Goal: Information Seeking & Learning: Check status

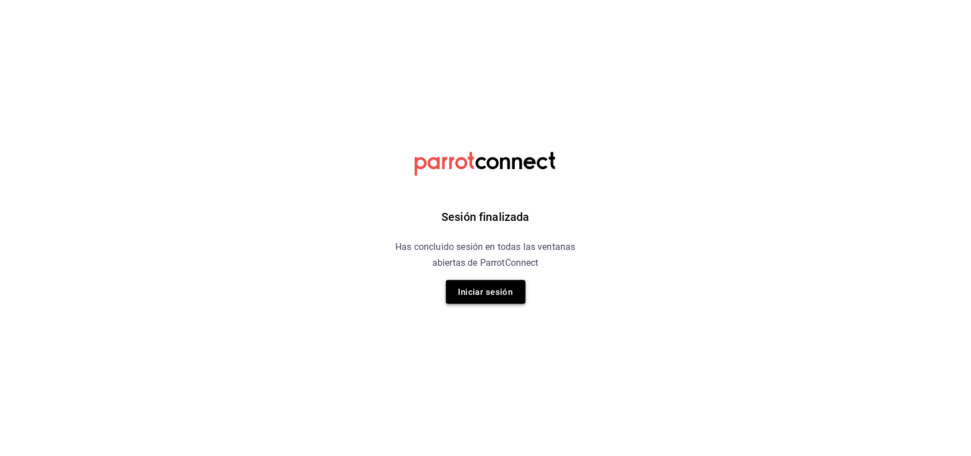
click at [467, 290] on button "Iniciar sesión" at bounding box center [486, 292] width 80 height 24
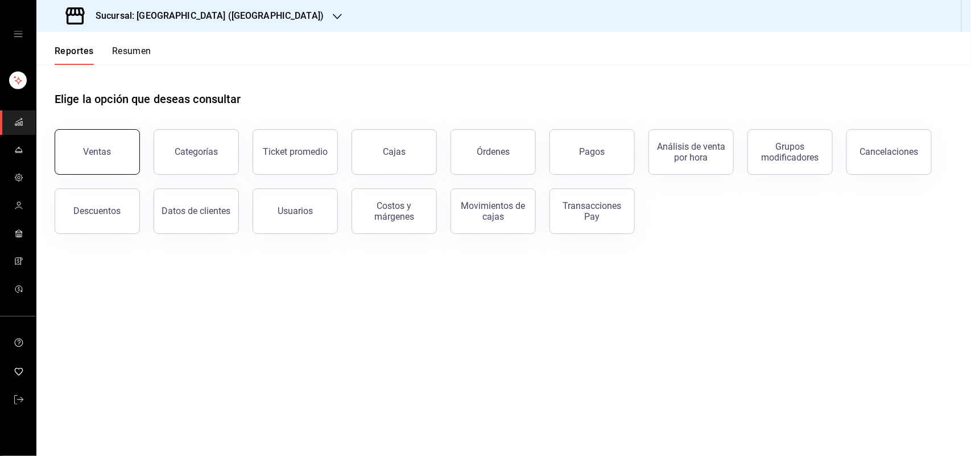
click at [106, 142] on button "Ventas" at bounding box center [97, 152] width 85 height 46
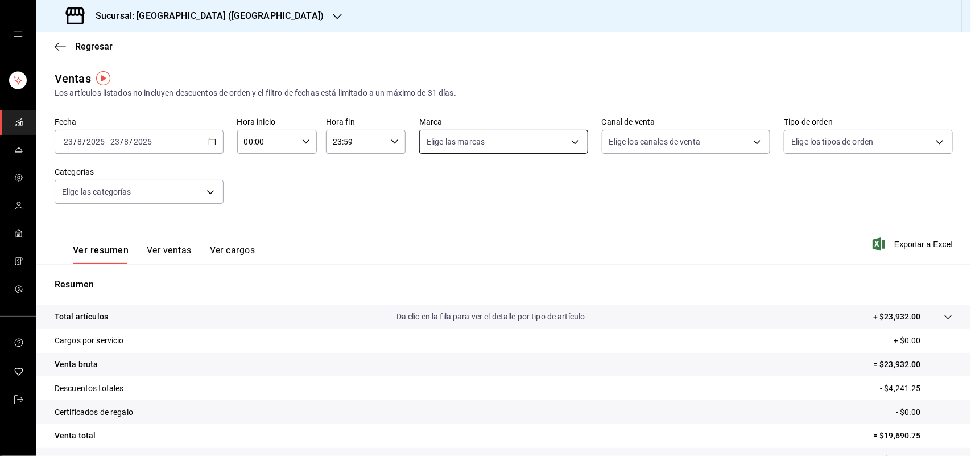
click at [498, 150] on body "Sucursal: Sushi House (LA CALMA) Regresar Ventas Los artículos listados no incl…" at bounding box center [485, 228] width 971 height 456
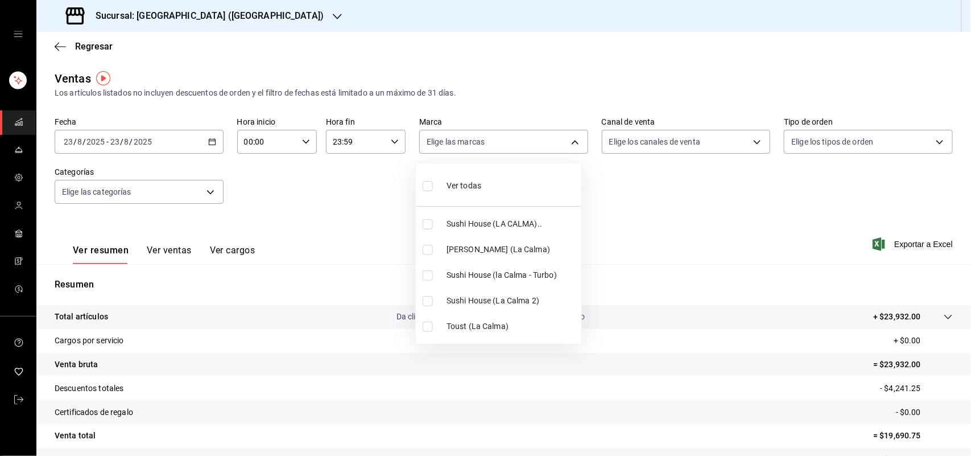
click at [416, 323] on li "Toust (La Calma)" at bounding box center [499, 326] width 166 height 26
type input "4d5f328c-1a70-4ae8-b0d4-ddc7ef8bf154"
click at [424, 327] on input "checkbox" at bounding box center [428, 326] width 10 height 10
checkbox input "false"
click at [431, 303] on input "checkbox" at bounding box center [428, 301] width 10 height 10
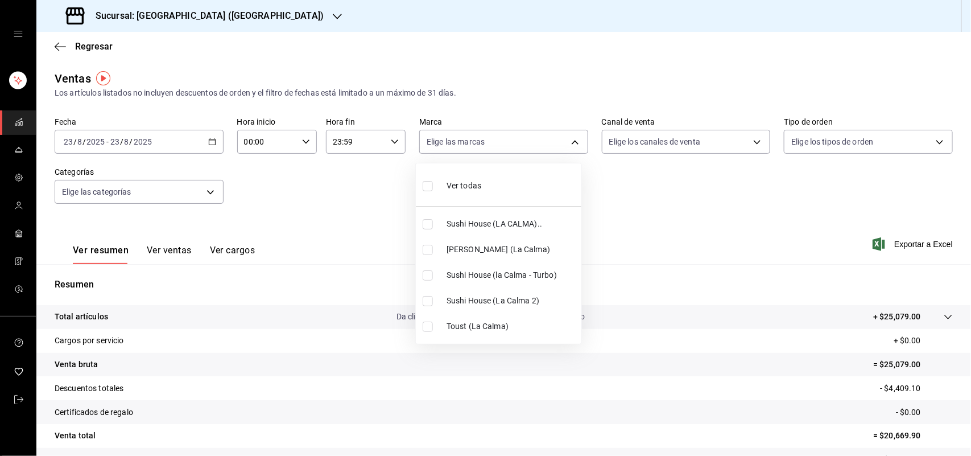
checkbox input "true"
type input "370d3383-42ab-44c7-9136-c83d53f09056"
click at [430, 275] on input "checkbox" at bounding box center [428, 275] width 10 height 10
checkbox input "true"
click at [430, 217] on li "Sushi House (LA CALMA).." at bounding box center [499, 224] width 166 height 26
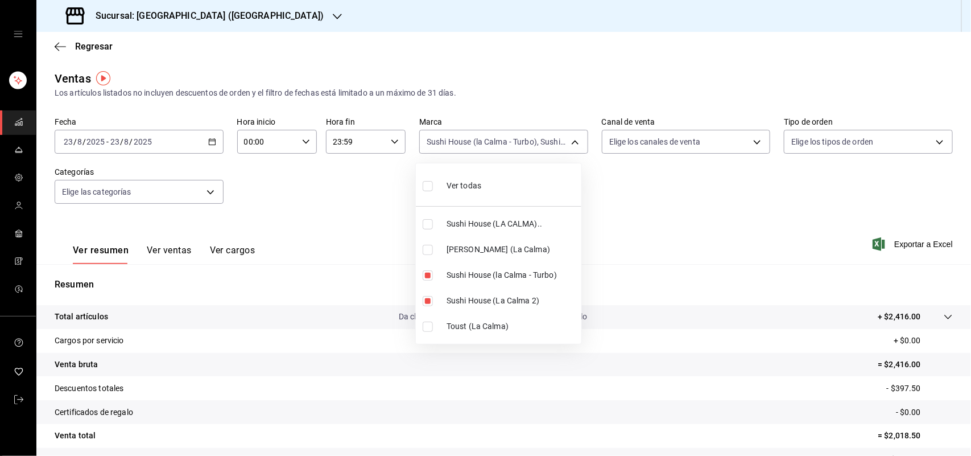
type input "370d3383-42ab-44c7-9136-c83d53f09056,8d0dddf4-cc55-4964-ab1c-2b5841a14462,307f2…"
checkbox input "true"
click at [646, 143] on div at bounding box center [485, 228] width 971 height 456
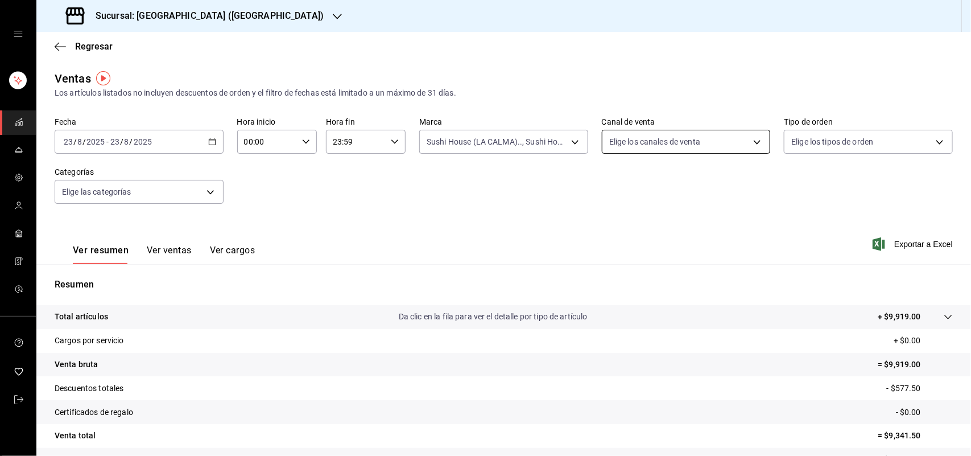
click at [653, 142] on body "Sucursal: Sushi House (LA CALMA) Regresar Ventas Los artículos listados no incl…" at bounding box center [485, 228] width 971 height 456
click at [610, 274] on input "checkbox" at bounding box center [608, 275] width 10 height 10
checkbox input "true"
type input "RAPPI"
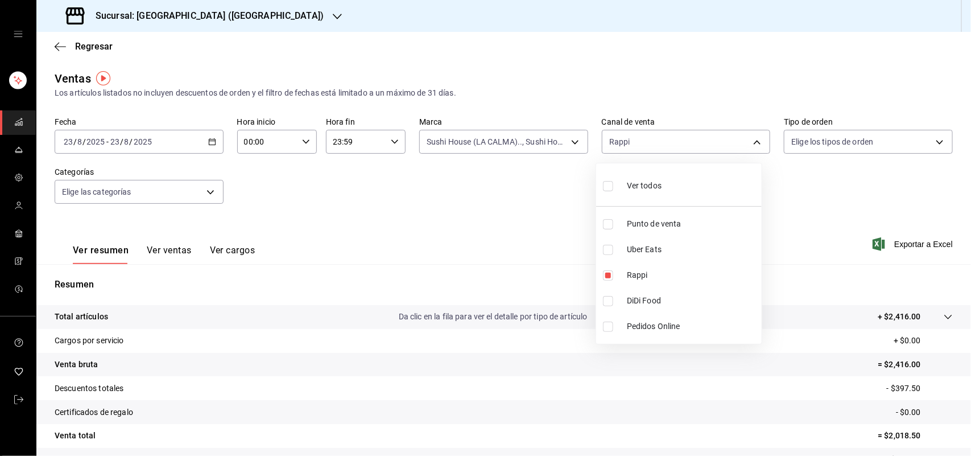
click at [605, 273] on input "checkbox" at bounding box center [608, 275] width 10 height 10
checkbox input "false"
click at [534, 134] on div at bounding box center [485, 228] width 971 height 456
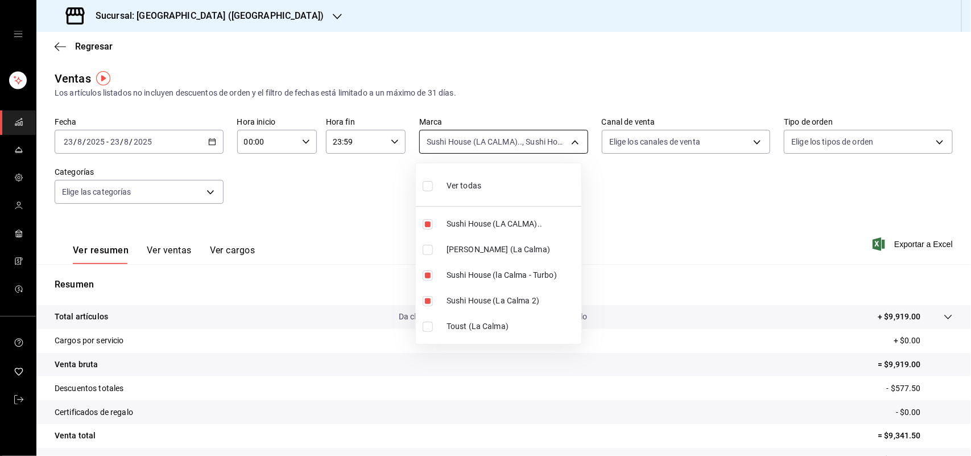
click at [469, 144] on body "Sucursal: Sushi House (LA CALMA) Regresar Ventas Los artículos listados no incl…" at bounding box center [485, 228] width 971 height 456
click at [428, 226] on input "checkbox" at bounding box center [428, 224] width 10 height 10
checkbox input "false"
type input "370d3383-42ab-44c7-9136-c83d53f09056,8d0dddf4-cc55-4964-ab1c-2b5841a14462"
click at [430, 275] on input "checkbox" at bounding box center [428, 275] width 10 height 10
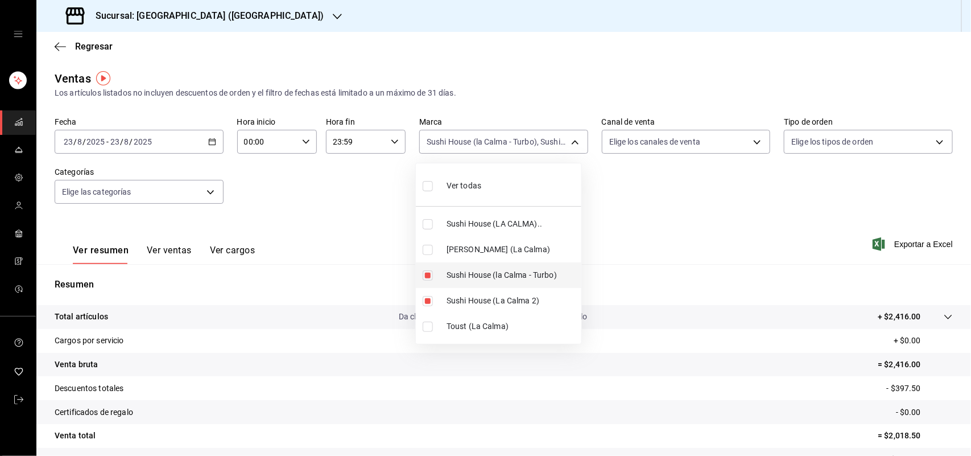
checkbox input "false"
type input "370d3383-42ab-44c7-9136-c83d53f09056"
click at [428, 302] on input "checkbox" at bounding box center [428, 301] width 10 height 10
checkbox input "false"
click at [700, 138] on div at bounding box center [485, 228] width 971 height 456
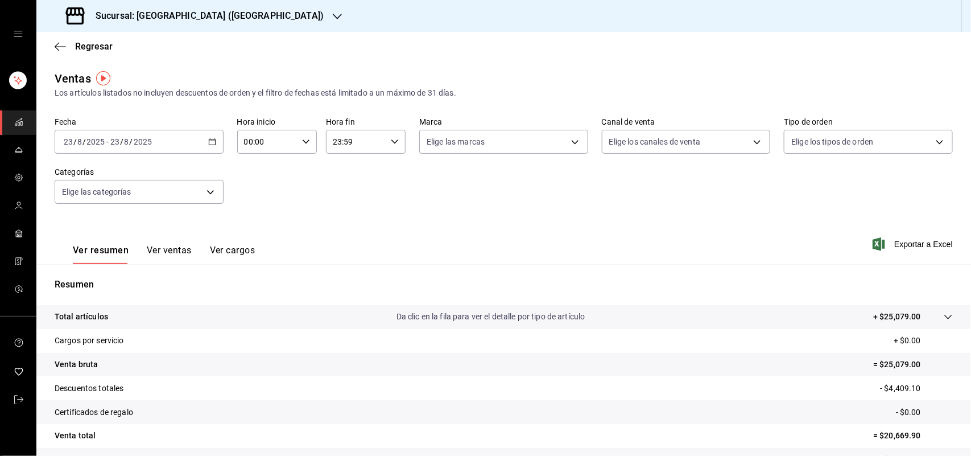
click at [707, 140] on body "Sucursal: Sushi House (LA CALMA) Regresar Ventas Los artículos listados no incl…" at bounding box center [485, 228] width 971 height 456
click at [607, 302] on input "checkbox" at bounding box center [608, 301] width 10 height 10
checkbox input "true"
type input "DIDI_FOOD"
click at [510, 141] on div at bounding box center [485, 228] width 971 height 456
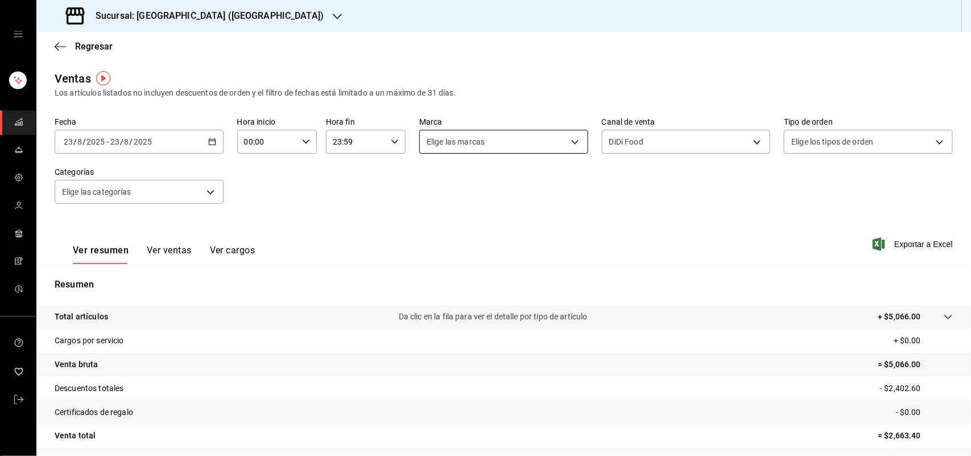
click at [479, 137] on body "Sucursal: Sushi House (LA CALMA) Regresar Ventas Los artículos listados no incl…" at bounding box center [485, 228] width 971 height 456
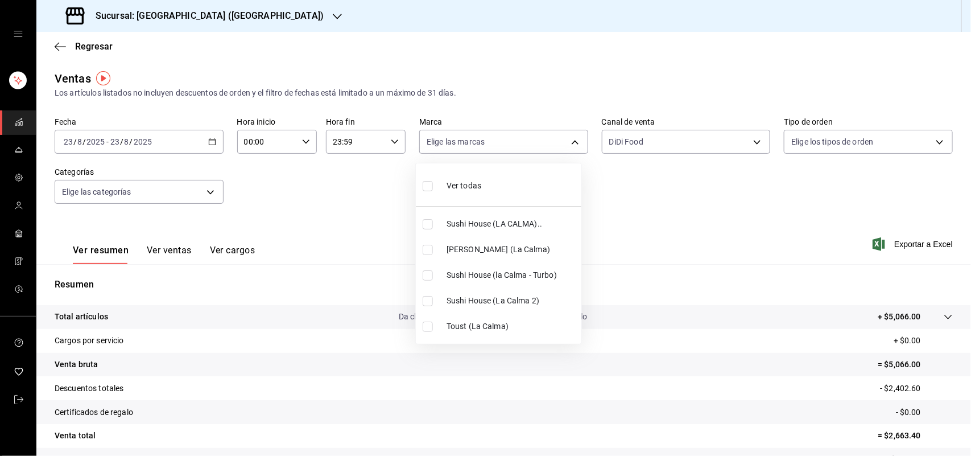
click at [426, 251] on input "checkbox" at bounding box center [428, 250] width 10 height 10
checkbox input "true"
type input "ad5c7ce8-09c3-4353-8fa5-0bd3f2c3ed7d"
click at [427, 246] on input "checkbox" at bounding box center [428, 250] width 10 height 10
checkbox input "false"
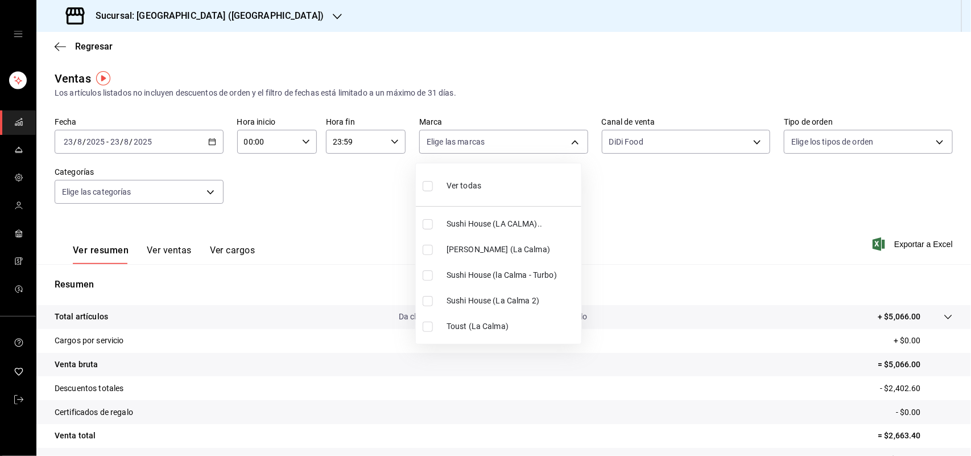
click at [426, 225] on input "checkbox" at bounding box center [428, 224] width 10 height 10
checkbox input "true"
type input "307f2552-bed5-4451-a1d4-9a3d8e6b1418"
click at [428, 222] on input "checkbox" at bounding box center [428, 224] width 10 height 10
checkbox input "false"
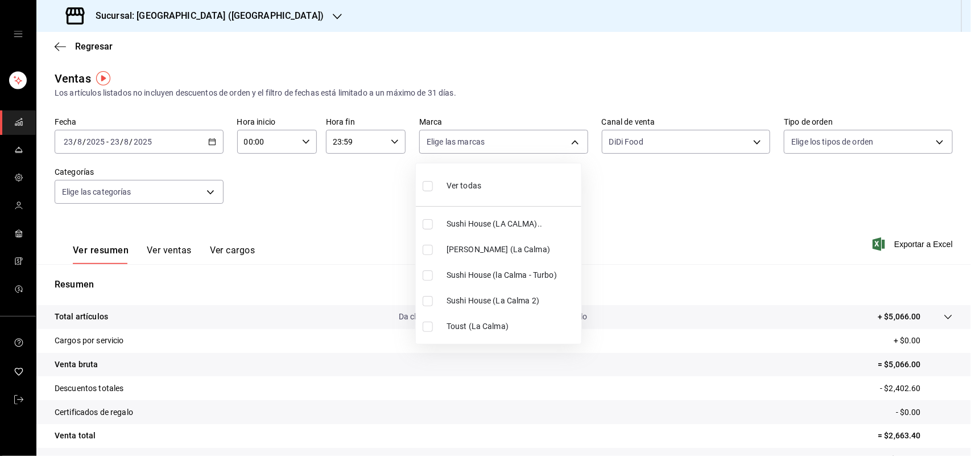
click at [667, 138] on div at bounding box center [485, 228] width 971 height 456
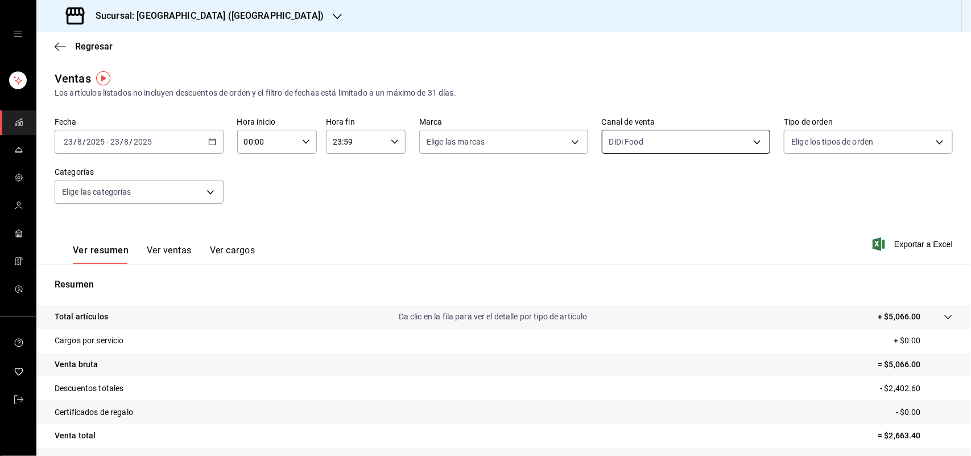
click at [666, 143] on body "Sucursal: Sushi House (LA CALMA) Regresar Ventas Los artículos listados no incl…" at bounding box center [485, 228] width 971 height 456
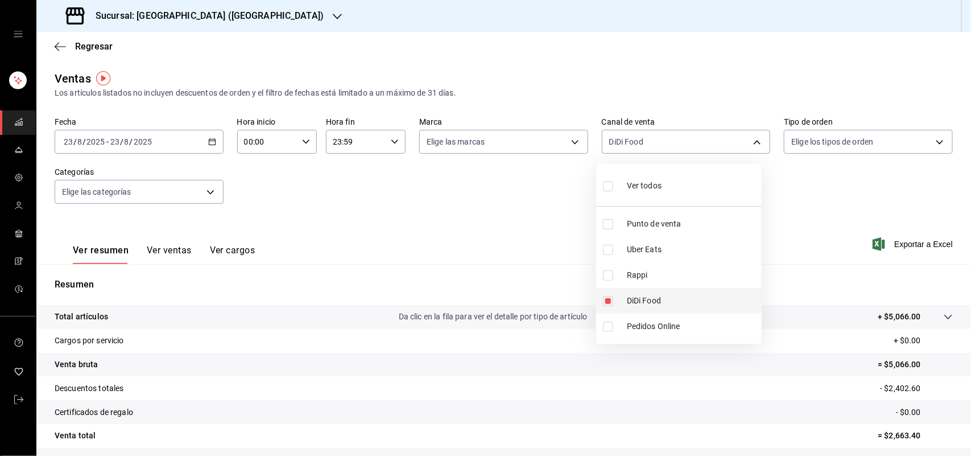
click at [607, 304] on input "checkbox" at bounding box center [608, 301] width 10 height 10
checkbox input "false"
click at [605, 247] on input "checkbox" at bounding box center [608, 250] width 10 height 10
checkbox input "true"
type input "UBER_EATS"
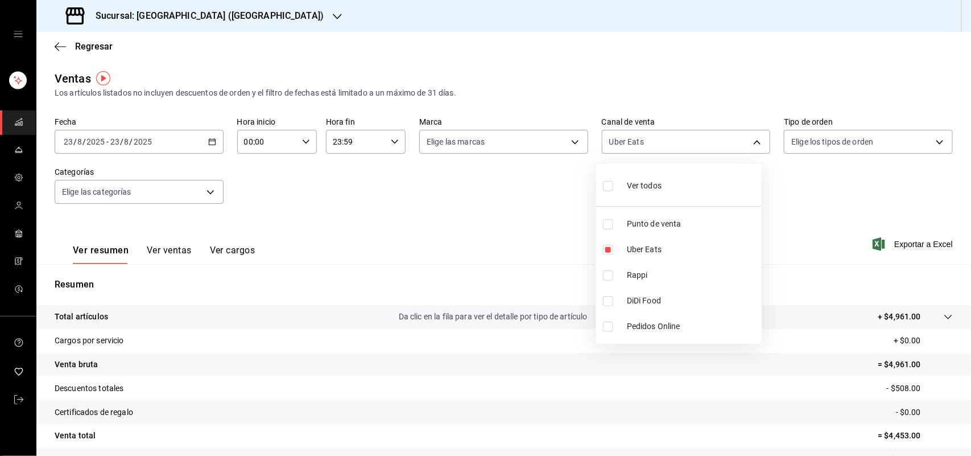
click at [522, 145] on div at bounding box center [485, 228] width 971 height 456
click at [504, 152] on body "Sucursal: Sushi House (LA CALMA) Regresar Ventas Los artículos listados no incl…" at bounding box center [485, 228] width 971 height 456
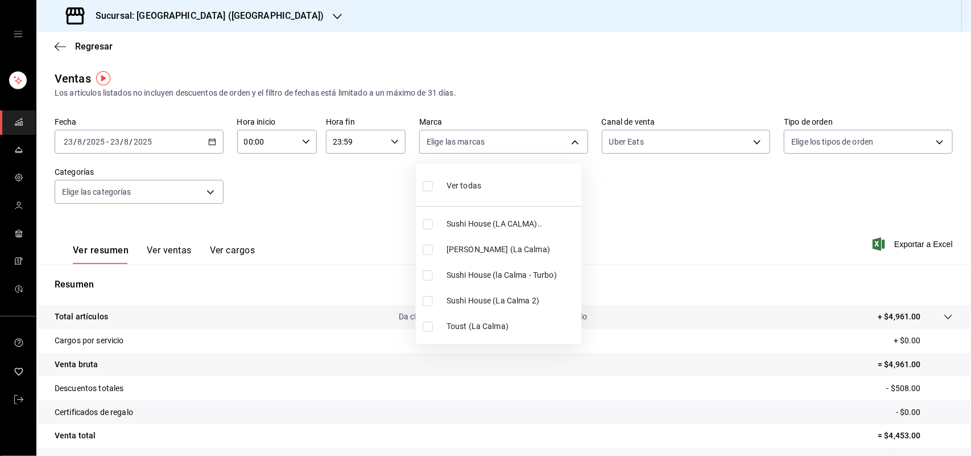
click at [424, 228] on input "checkbox" at bounding box center [428, 224] width 10 height 10
checkbox input "true"
type input "307f2552-bed5-4451-a1d4-9a3d8e6b1418"
click at [686, 214] on div at bounding box center [485, 228] width 971 height 456
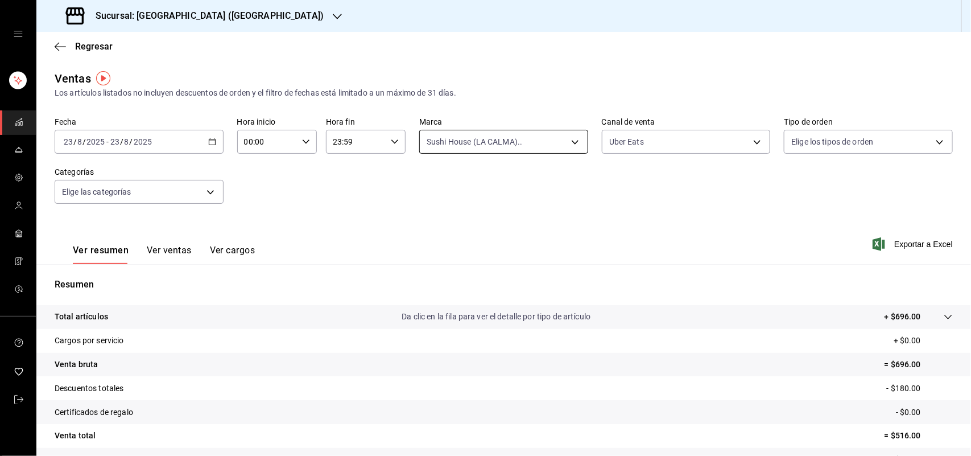
click at [558, 141] on body "Sucursal: Sushi House (LA CALMA) Regresar Ventas Los artículos listados no incl…" at bounding box center [485, 228] width 971 height 456
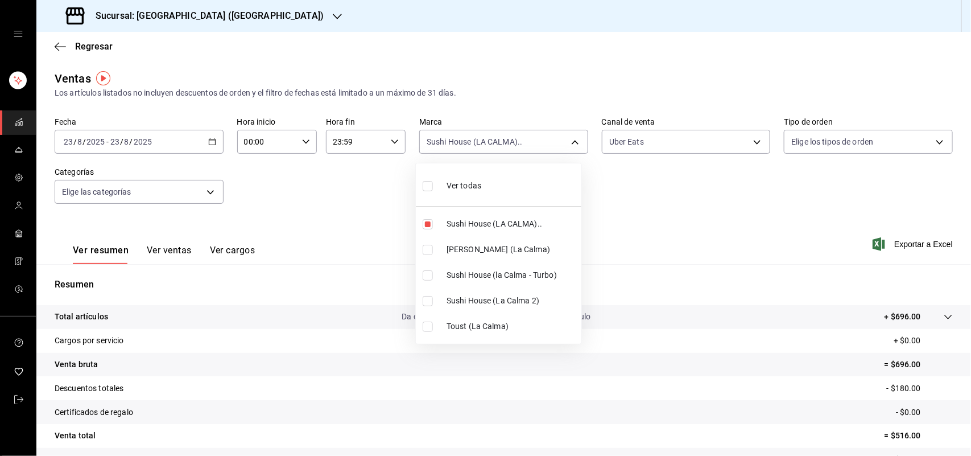
click at [431, 249] on input "checkbox" at bounding box center [428, 250] width 10 height 10
checkbox input "true"
type input "307f2552-bed5-4451-a1d4-9a3d8e6b1418,ad5c7ce8-09c3-4353-8fa5-0bd3f2c3ed7d"
click at [424, 223] on input "checkbox" at bounding box center [428, 224] width 10 height 10
checkbox input "false"
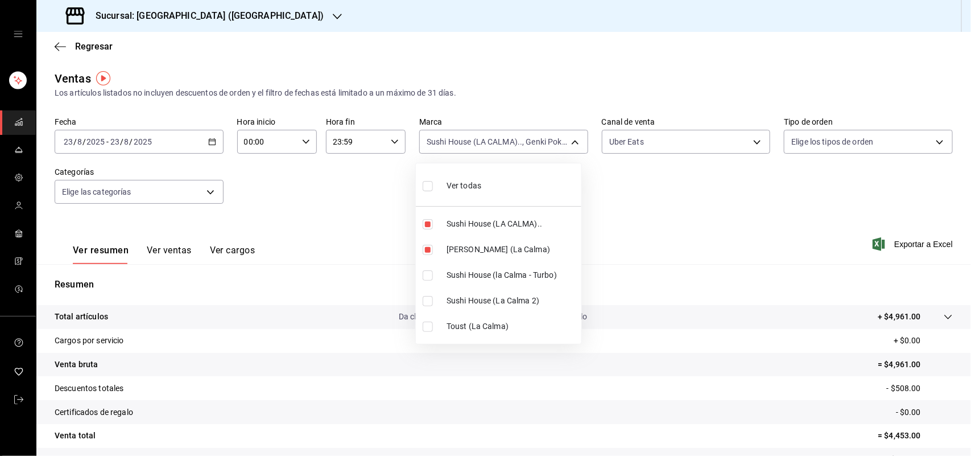
type input "ad5c7ce8-09c3-4353-8fa5-0bd3f2c3ed7d"
click at [639, 148] on div at bounding box center [485, 228] width 971 height 456
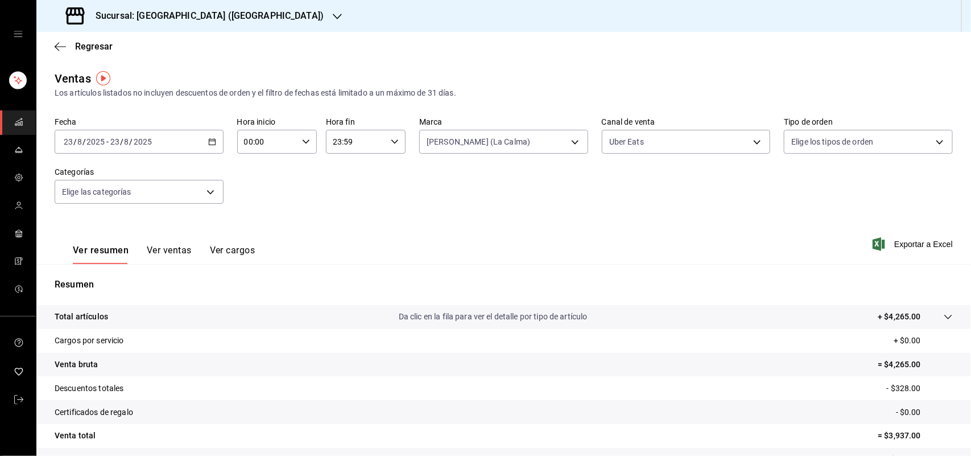
click at [647, 143] on body "Sucursal: Sushi House (LA CALMA) Regresar Ventas Los artículos listados no incl…" at bounding box center [485, 228] width 971 height 456
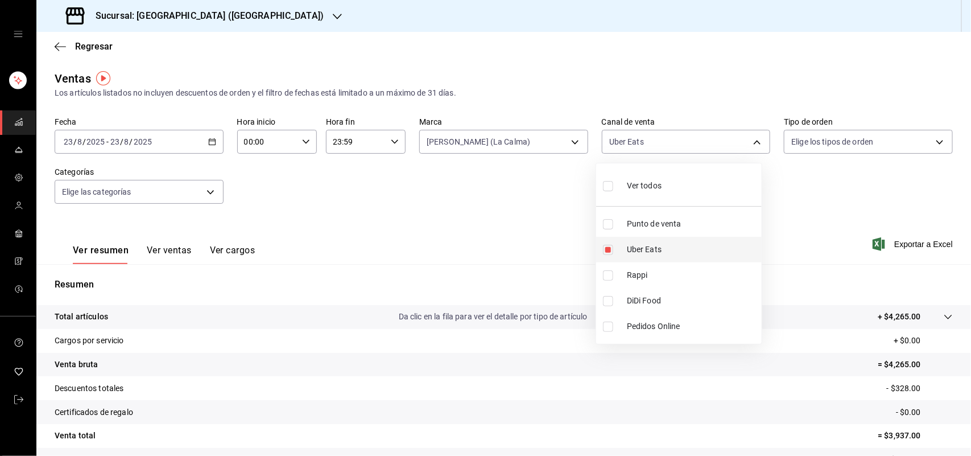
click at [605, 251] on input "checkbox" at bounding box center [608, 250] width 10 height 10
checkbox input "false"
click at [607, 275] on input "checkbox" at bounding box center [608, 275] width 10 height 10
checkbox input "true"
type input "RAPPI"
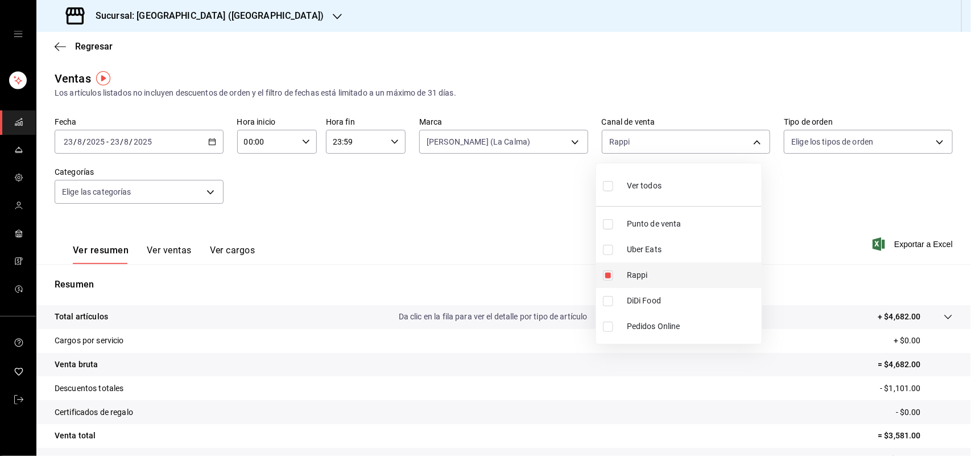
click at [604, 277] on input "checkbox" at bounding box center [608, 275] width 10 height 10
checkbox input "false"
click at [610, 303] on input "checkbox" at bounding box center [608, 301] width 10 height 10
checkbox input "true"
type input "DIDI_FOOD"
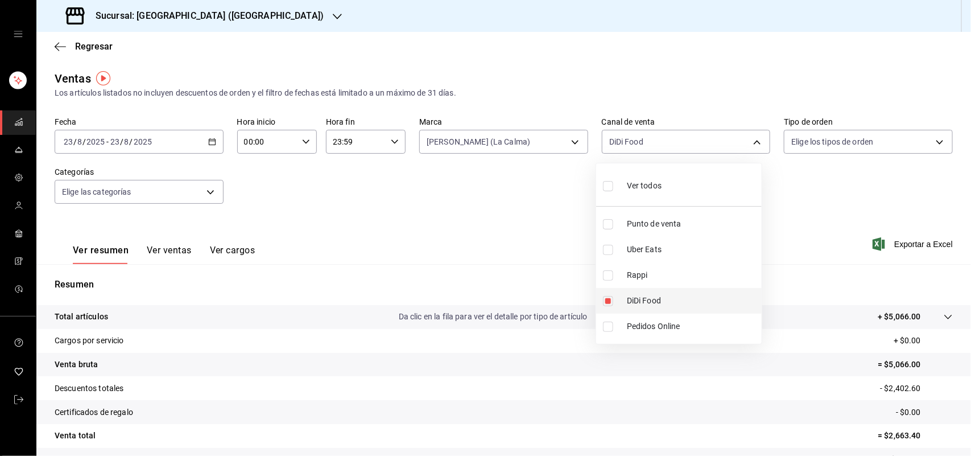
click at [608, 299] on input "checkbox" at bounding box center [608, 301] width 10 height 10
checkbox input "false"
click at [604, 254] on input "checkbox" at bounding box center [608, 250] width 10 height 10
checkbox input "true"
type input "UBER_EATS"
